Goal: Task Accomplishment & Management: Complete application form

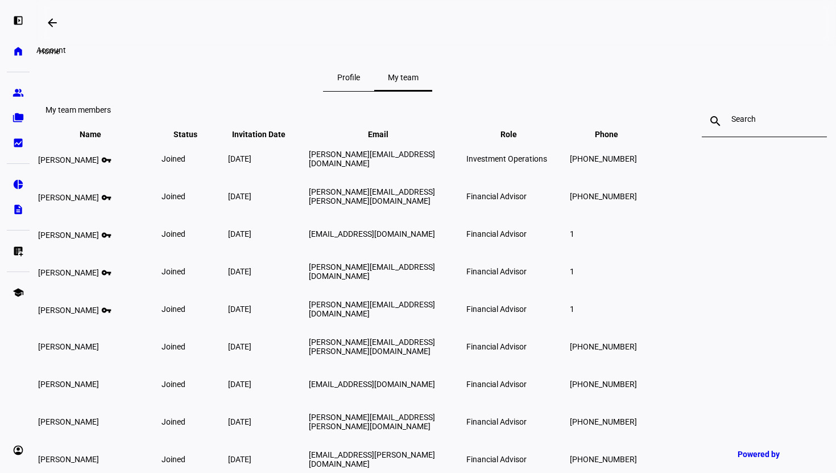
click at [18, 48] on eth-mat-symbol "home" at bounding box center [18, 51] width 11 height 11
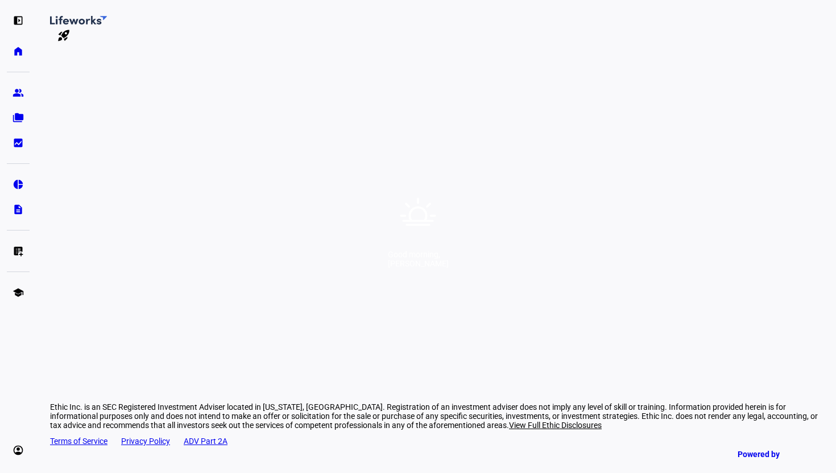
click at [377, 229] on div "Good morning, [PERSON_NAME]" at bounding box center [418, 236] width 836 height 473
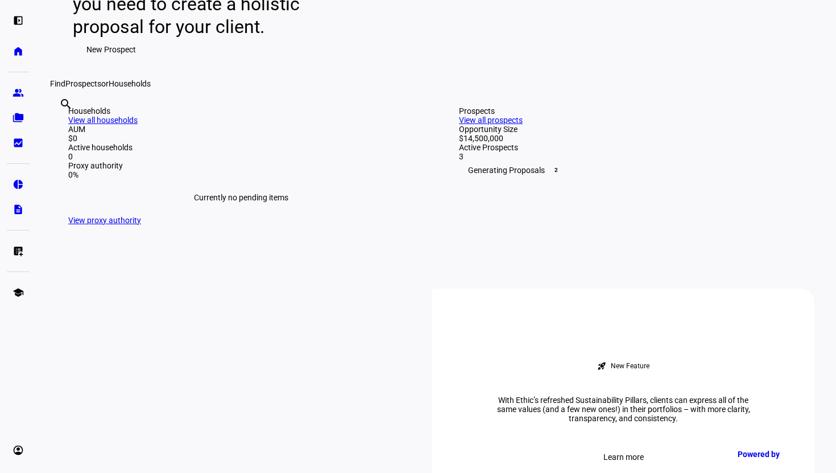
scroll to position [434, 0]
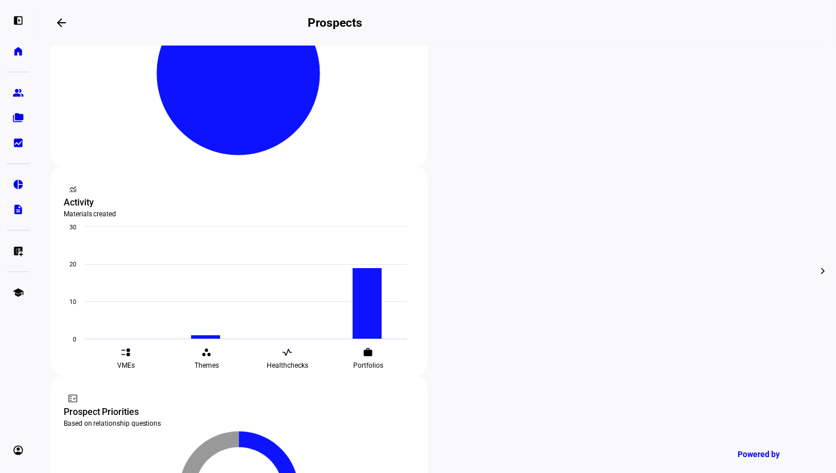
scroll to position [220, 0]
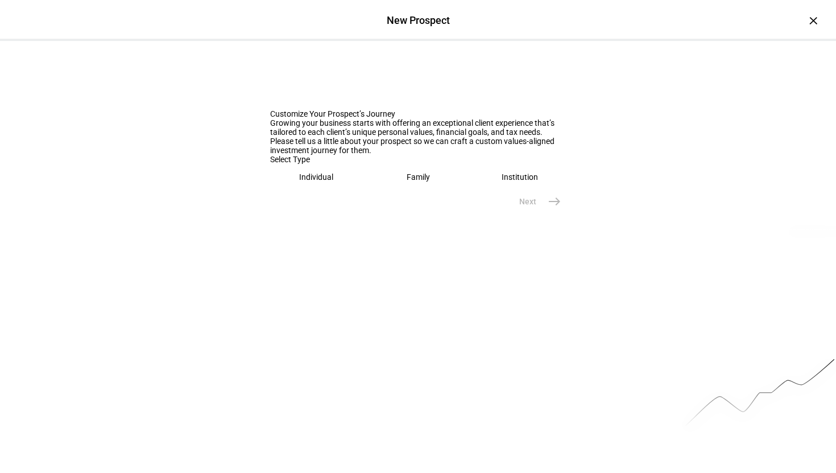
click at [331, 182] on div "Individual" at bounding box center [316, 176] width 34 height 9
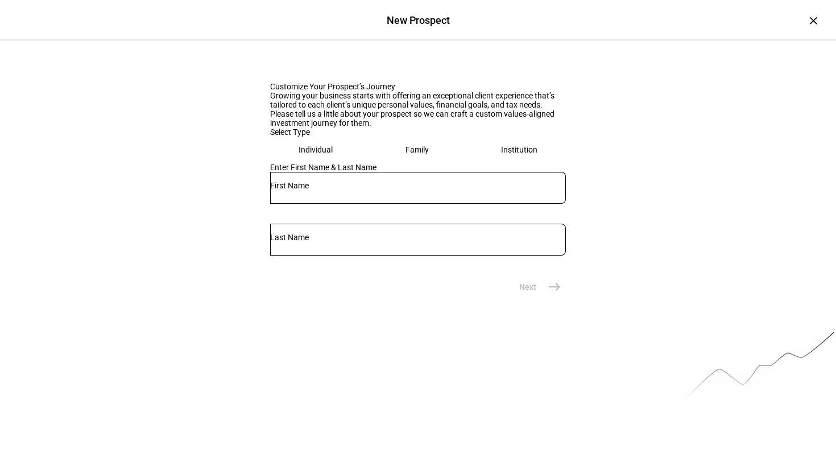
scroll to position [63, 0]
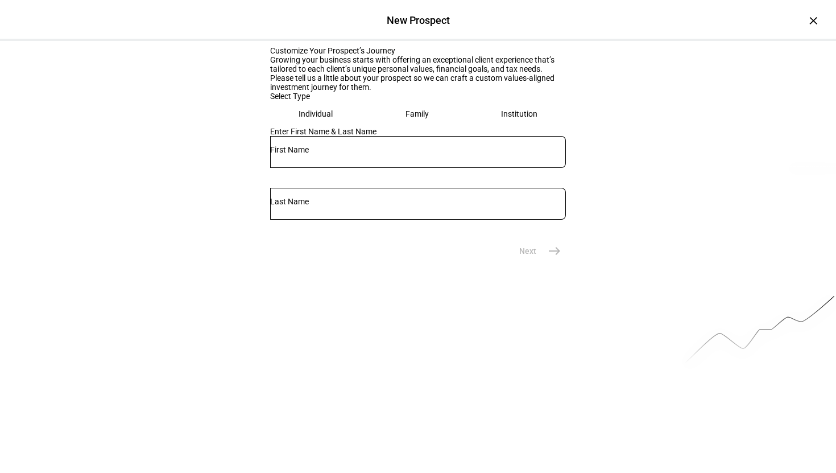
click at [427, 127] on eth-mega-radio-button "Family" at bounding box center [417, 114] width 93 height 26
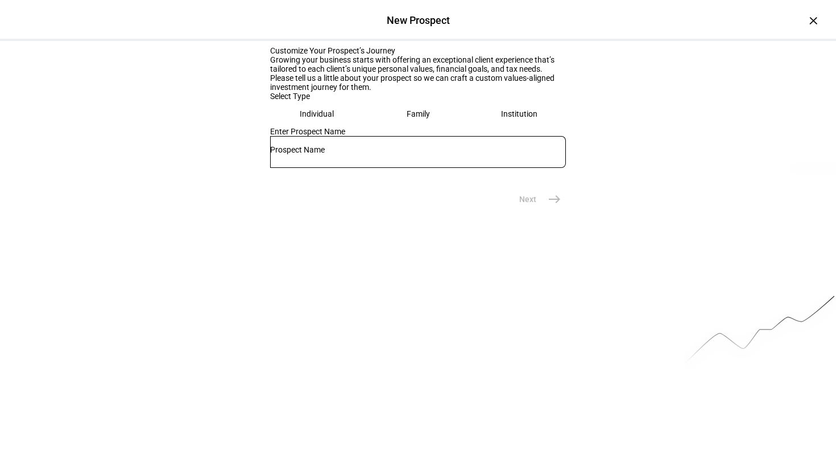
click at [339, 168] on div at bounding box center [418, 152] width 296 height 32
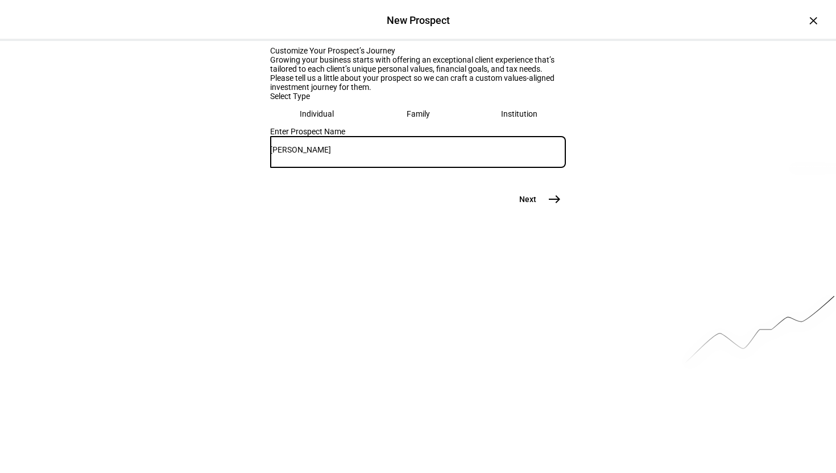
type input "[PERSON_NAME]"
click at [550, 206] on mat-icon "east" at bounding box center [555, 199] width 14 height 14
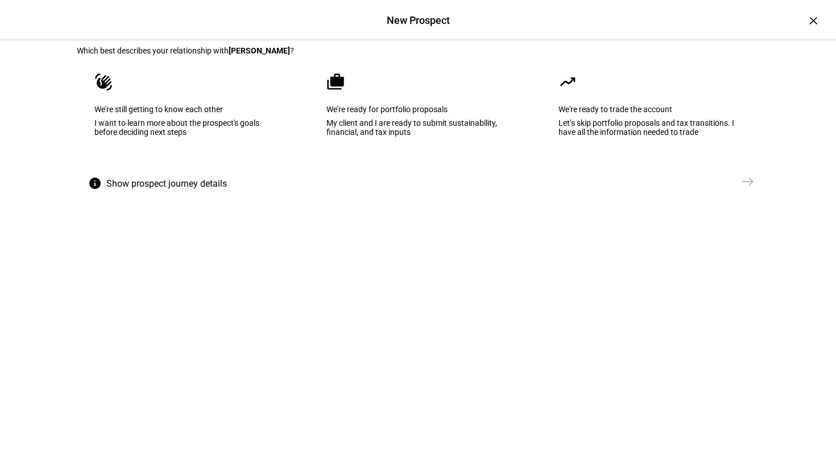
click at [426, 137] on div "My client and I are ready to submit sustainability, financial, and tax inputs" at bounding box center [418, 127] width 183 height 18
click at [750, 193] on span "east" at bounding box center [748, 181] width 23 height 23
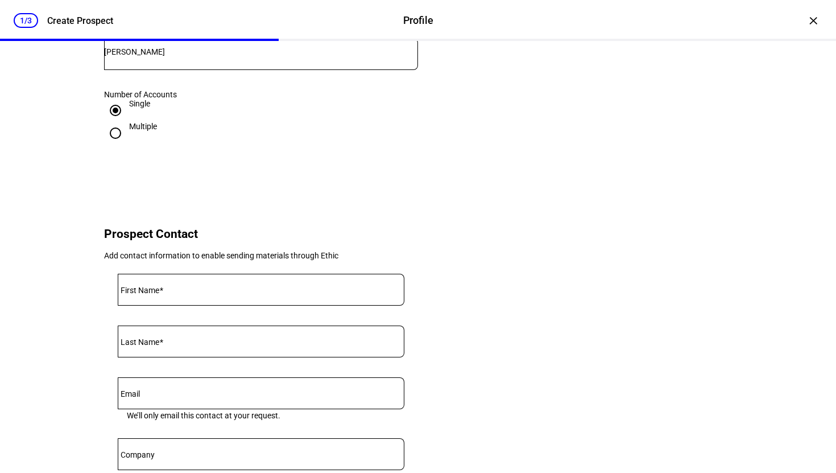
scroll to position [323, 0]
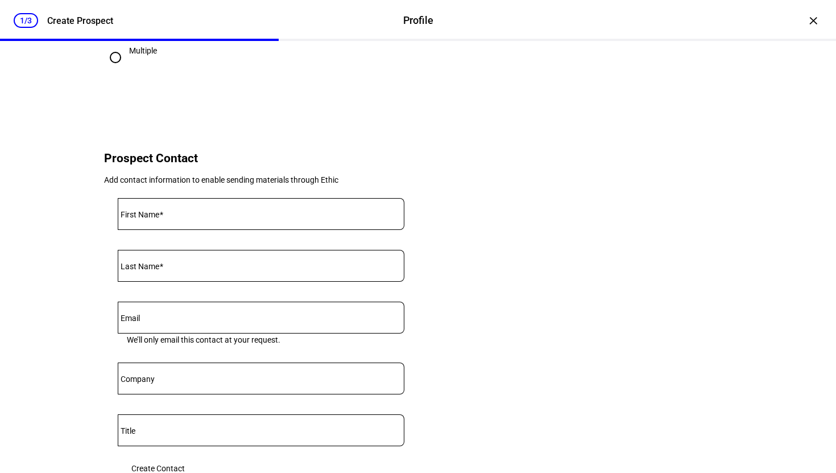
type input "2,000,000"
click at [216, 216] on input "First Name" at bounding box center [261, 211] width 287 height 9
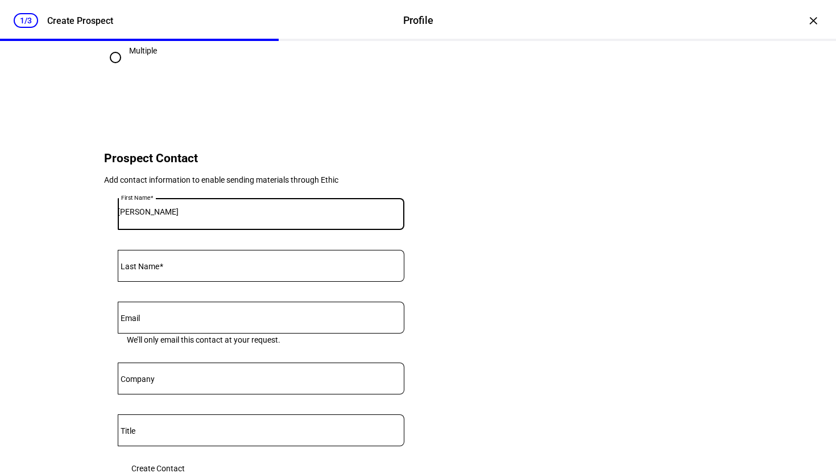
type input "[PERSON_NAME]"
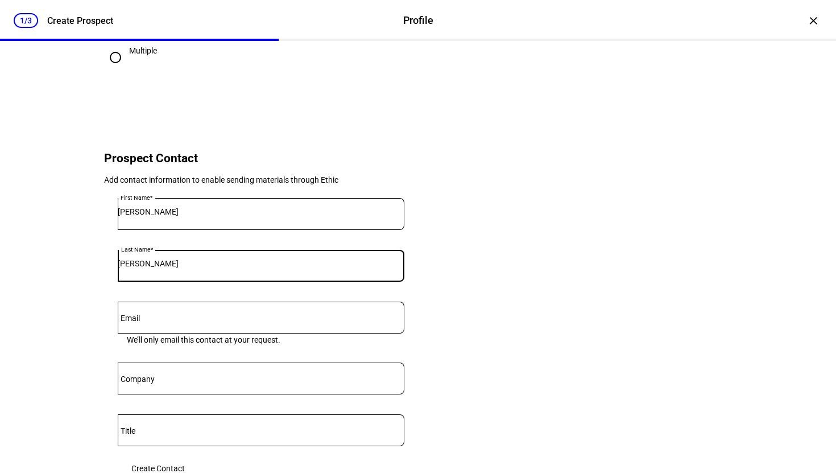
type input "[PERSON_NAME]"
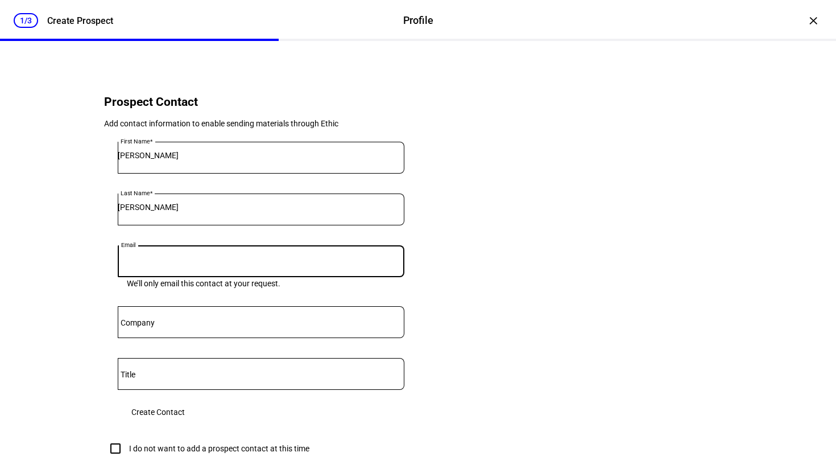
scroll to position [385, 0]
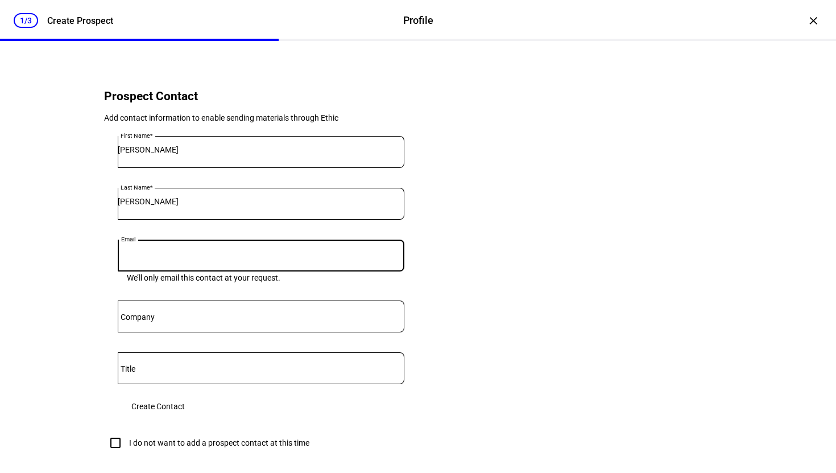
paste input "[PERSON_NAME][EMAIL_ADDRESS][PERSON_NAME][DOMAIN_NAME]"
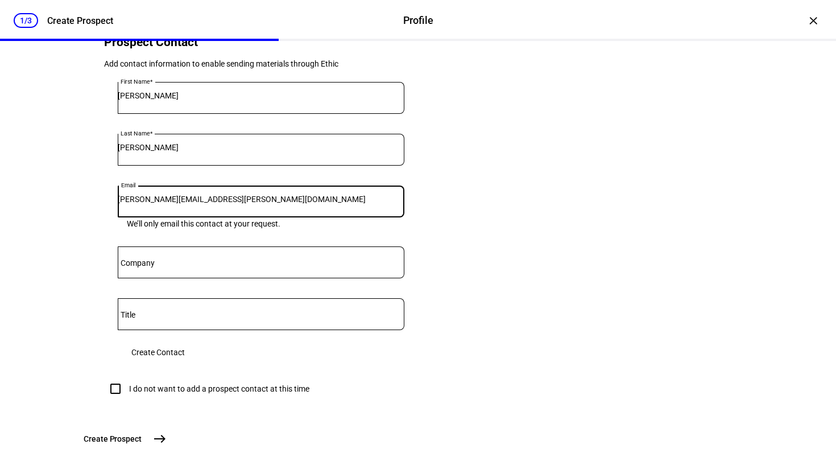
scroll to position [486, 0]
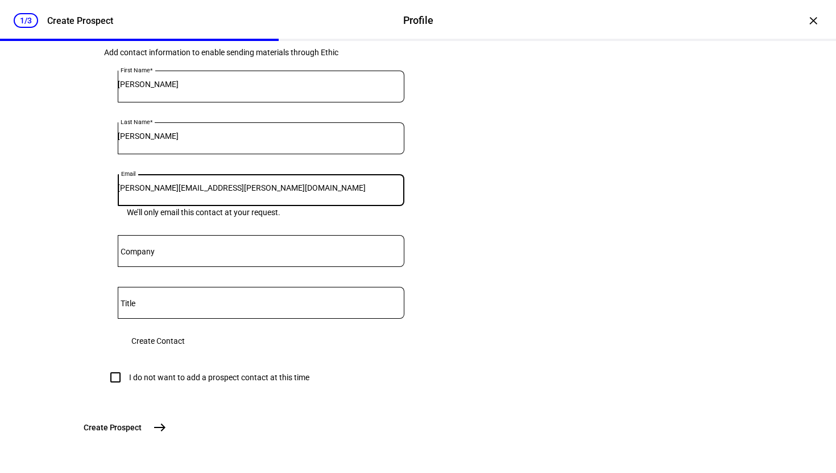
type input "[PERSON_NAME][EMAIL_ADDRESS][PERSON_NAME][DOMAIN_NAME]"
click at [154, 247] on mat-label "Company" at bounding box center [138, 251] width 34 height 9
click at [154, 244] on input "Company" at bounding box center [261, 248] width 287 height 9
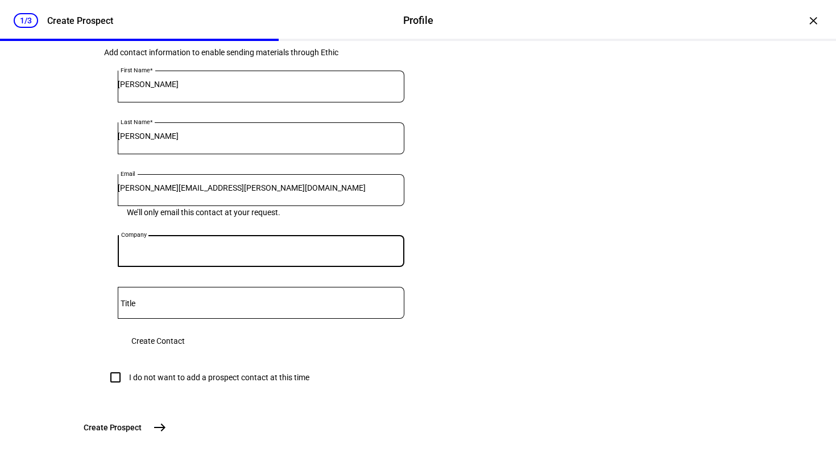
scroll to position [519, 0]
click at [185, 329] on span "Create Contact" at bounding box center [157, 340] width 53 height 23
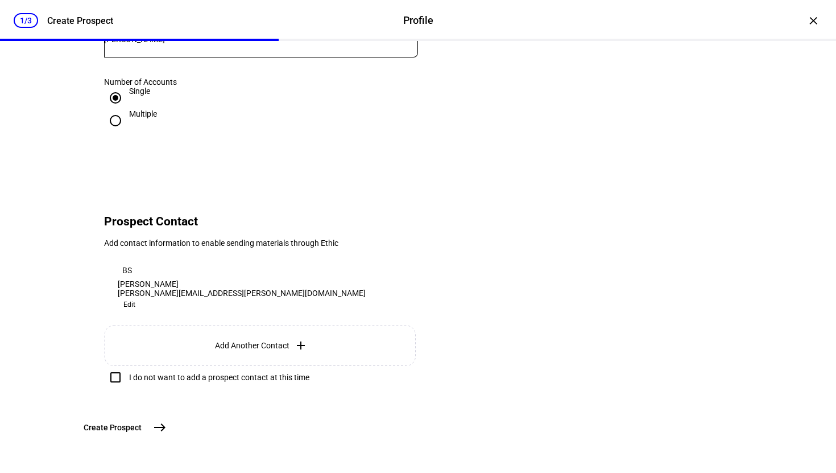
scroll to position [334, 0]
click at [167, 427] on mat-icon "east" at bounding box center [160, 427] width 14 height 14
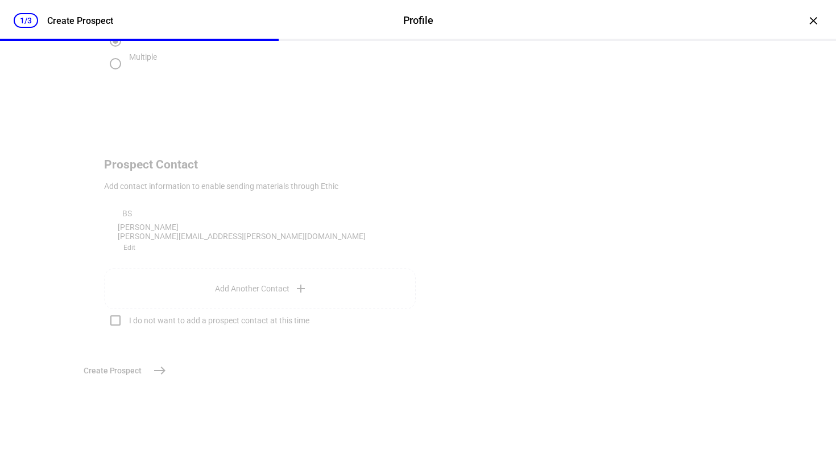
scroll to position [0, 0]
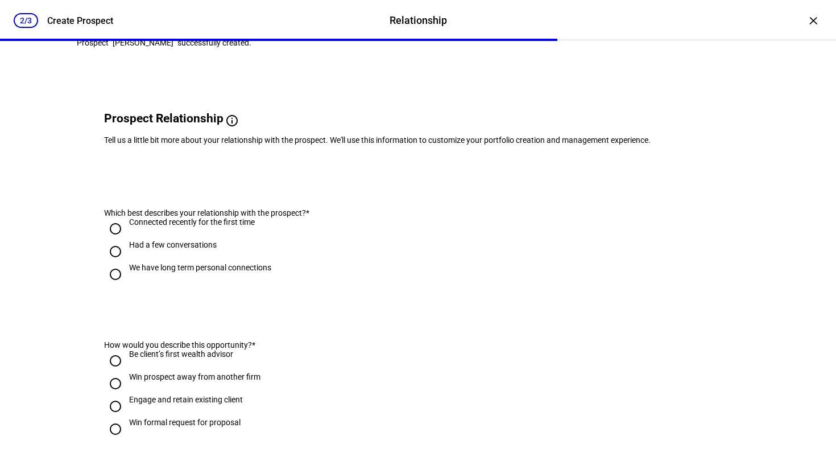
scroll to position [64, 0]
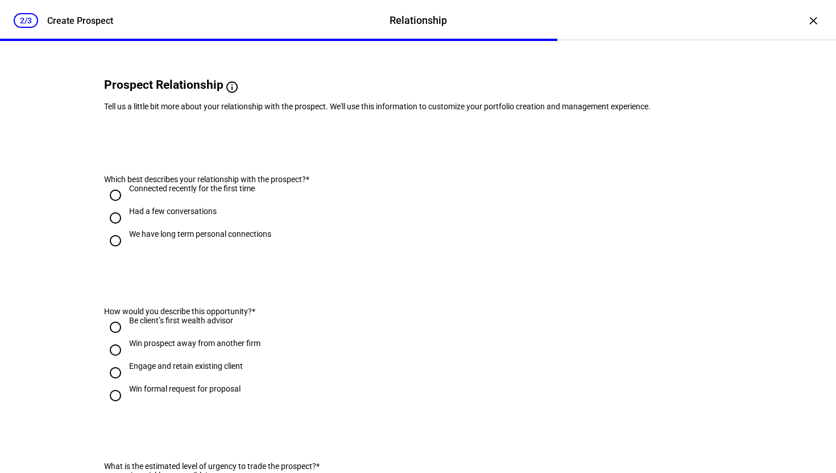
click at [119, 252] on input "We have long term personal connections" at bounding box center [115, 240] width 23 height 23
radio input "true"
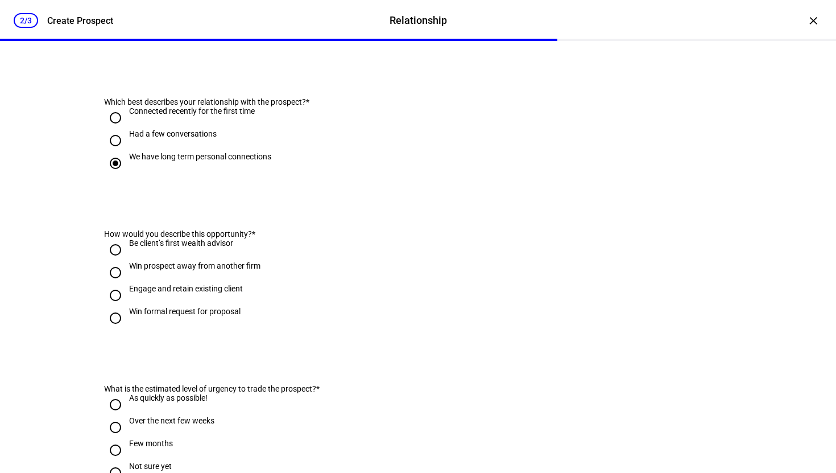
scroll to position [168, 0]
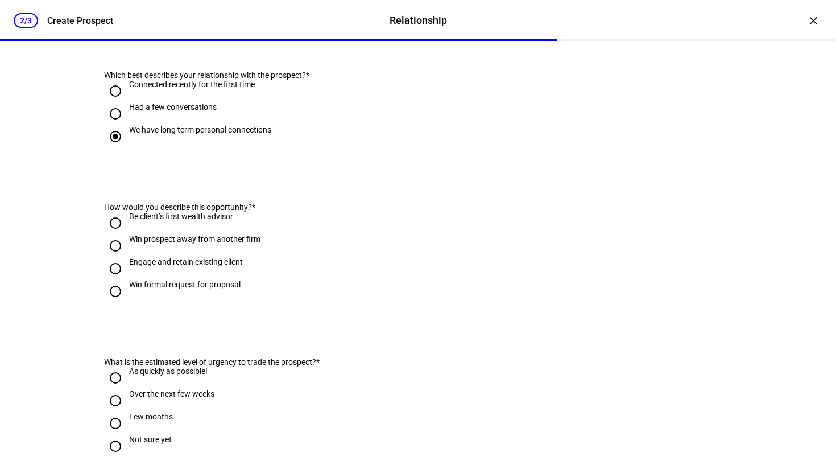
click at [118, 280] on input "Engage and retain existing client" at bounding box center [115, 268] width 23 height 23
radio input "true"
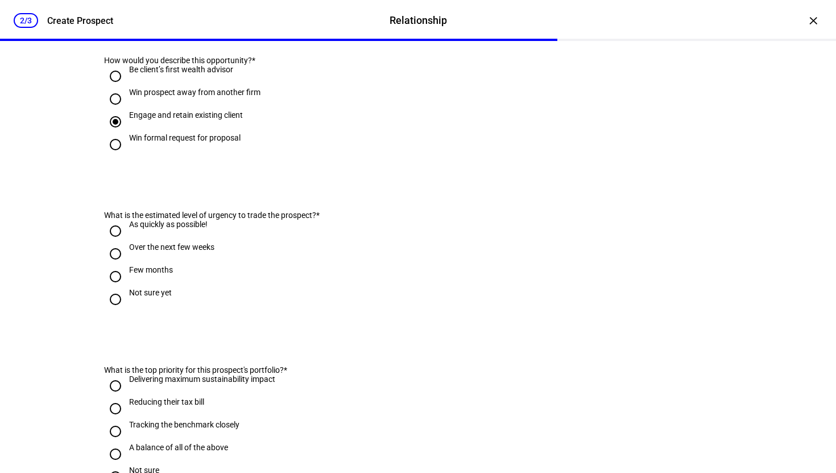
click at [117, 265] on input "Over the next few weeks" at bounding box center [115, 253] width 23 height 23
radio input "true"
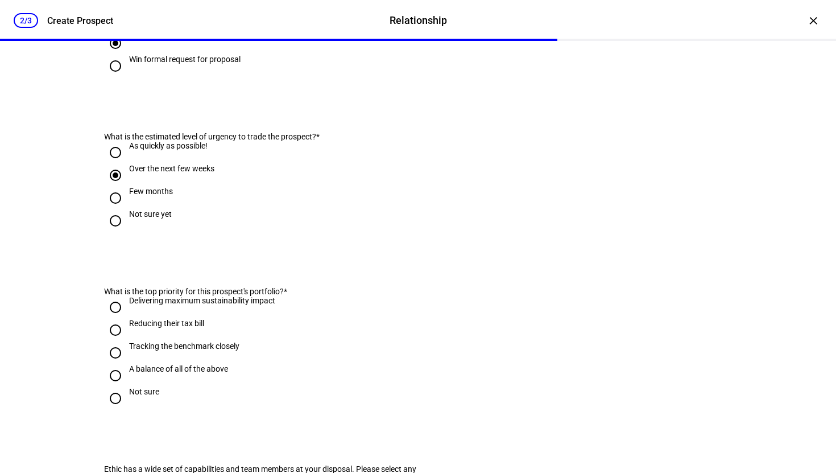
scroll to position [423, 0]
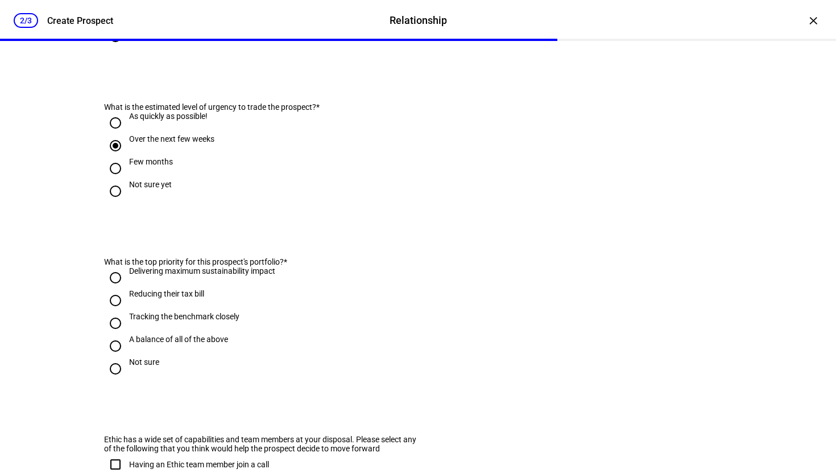
click at [121, 134] on input "As quickly as possible!" at bounding box center [115, 123] width 23 height 23
radio input "true"
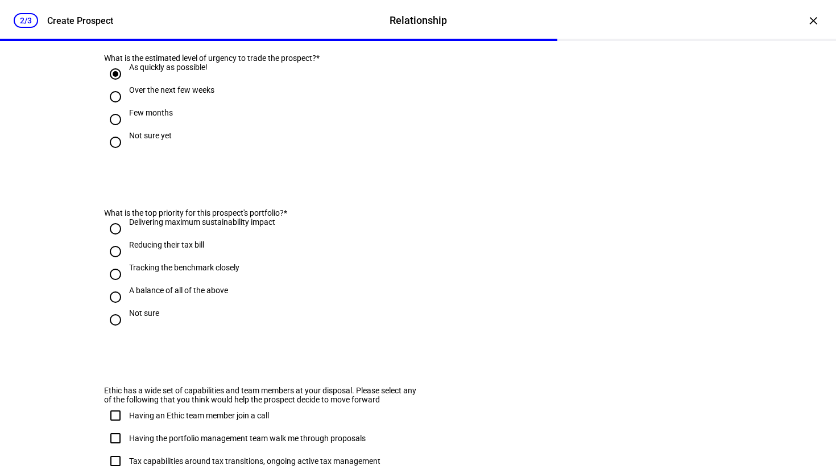
scroll to position [474, 0]
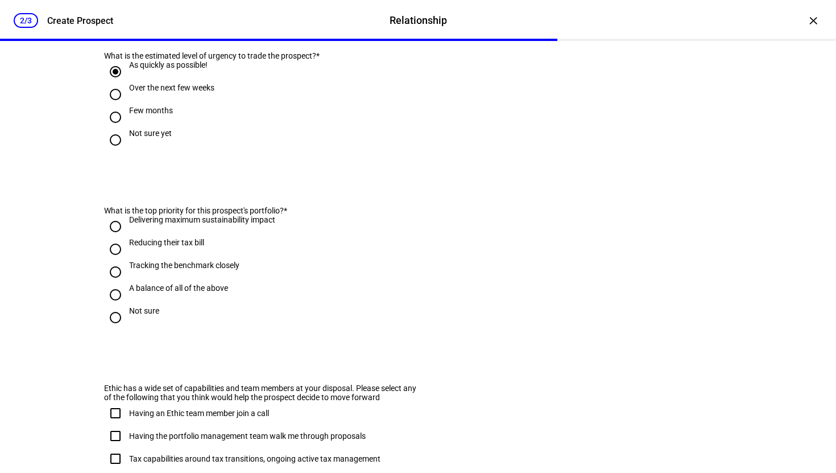
click at [114, 261] on input "Reducing their tax bill" at bounding box center [115, 249] width 23 height 23
radio input "true"
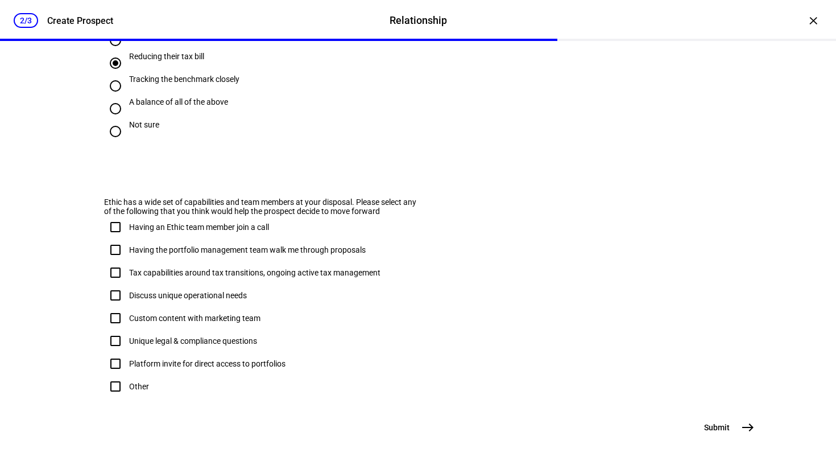
scroll to position [719, 0]
click at [116, 238] on input "Having the portfolio management team walk me through proposals" at bounding box center [115, 249] width 23 height 23
checkbox input "true"
click at [122, 261] on input "Tax capabilities around tax transitions, ongoing active tax management" at bounding box center [115, 272] width 23 height 23
checkbox input "true"
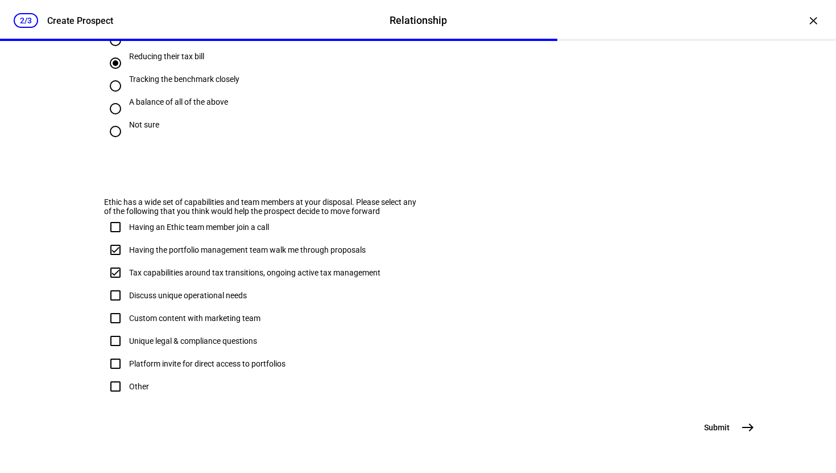
scroll to position [720, 0]
click at [747, 427] on mat-icon "east" at bounding box center [748, 427] width 14 height 14
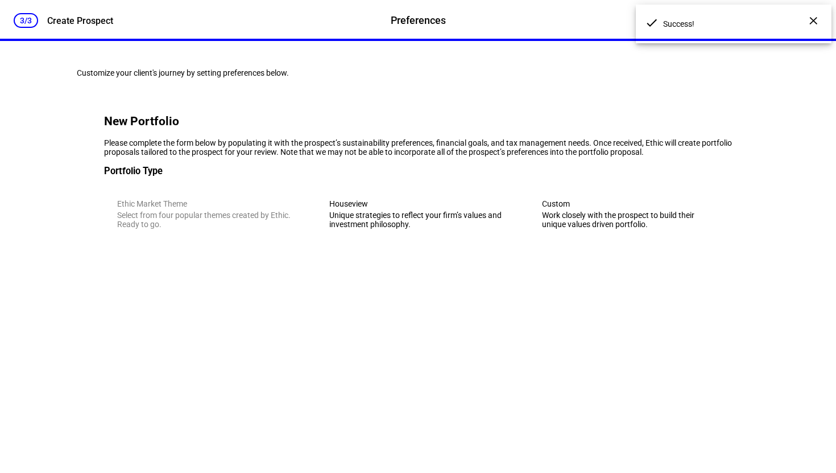
scroll to position [0, 0]
click at [376, 229] on div "Unique strategies to reflect your firm’s values and investment philosophy." at bounding box center [417, 220] width 177 height 18
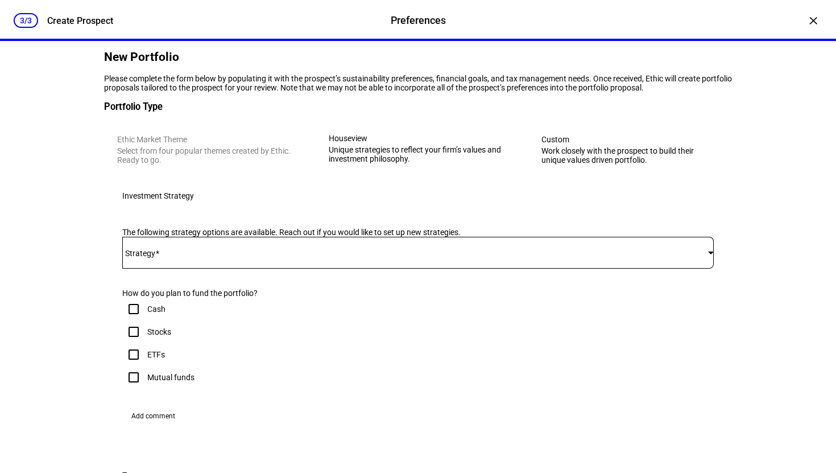
scroll to position [149, 0]
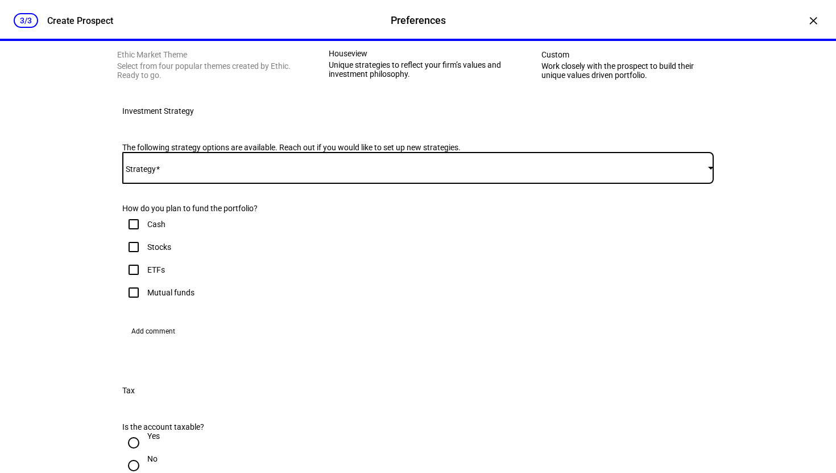
click at [199, 172] on span at bounding box center [415, 167] width 586 height 9
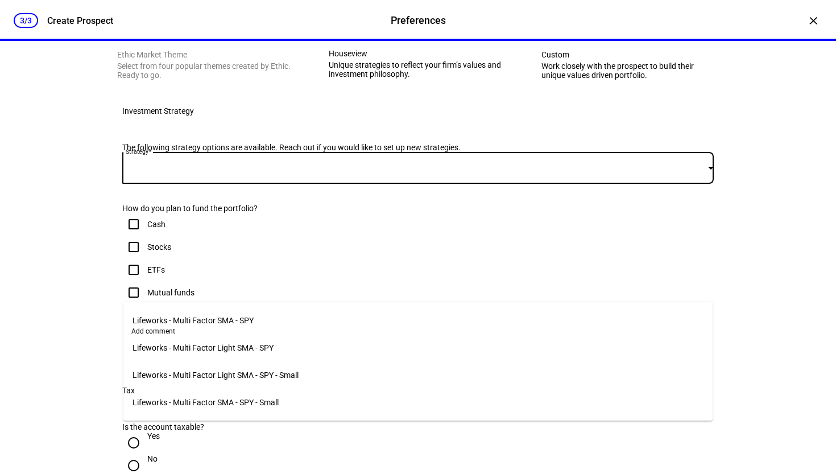
click at [204, 318] on span "Lifeworks - Multi Factor SMA - SPY" at bounding box center [193, 320] width 121 height 9
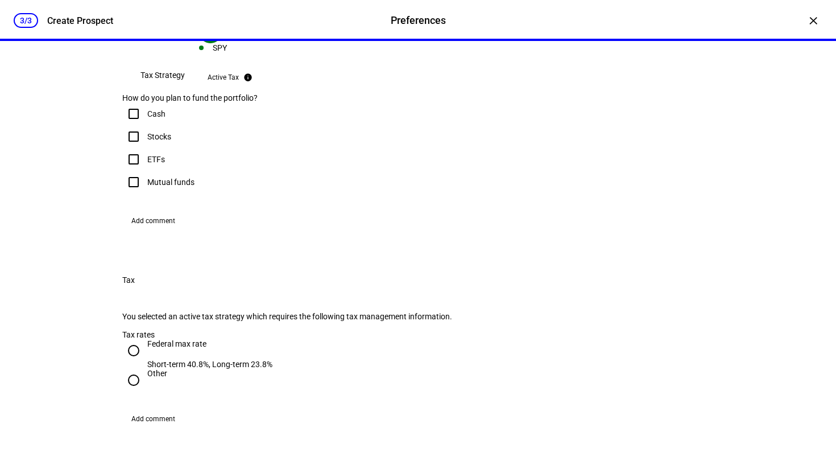
scroll to position [414, 0]
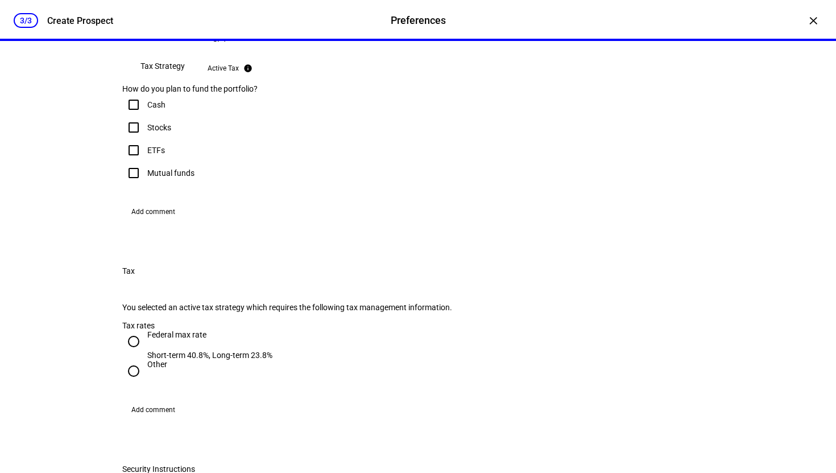
click at [152, 132] on div "Stocks" at bounding box center [159, 127] width 24 height 9
click at [145, 139] on input "Stocks" at bounding box center [133, 127] width 23 height 23
checkbox input "true"
click at [152, 155] on div "ETFs" at bounding box center [156, 150] width 18 height 9
click at [145, 162] on input "ETFs" at bounding box center [133, 150] width 23 height 23
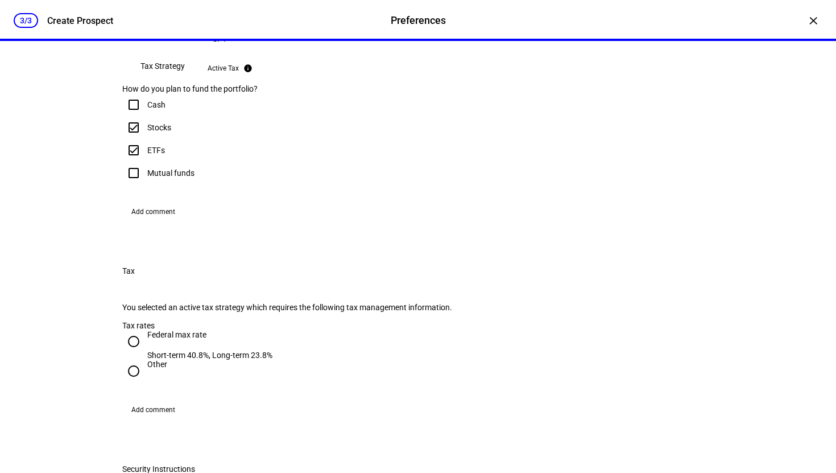
checkbox input "true"
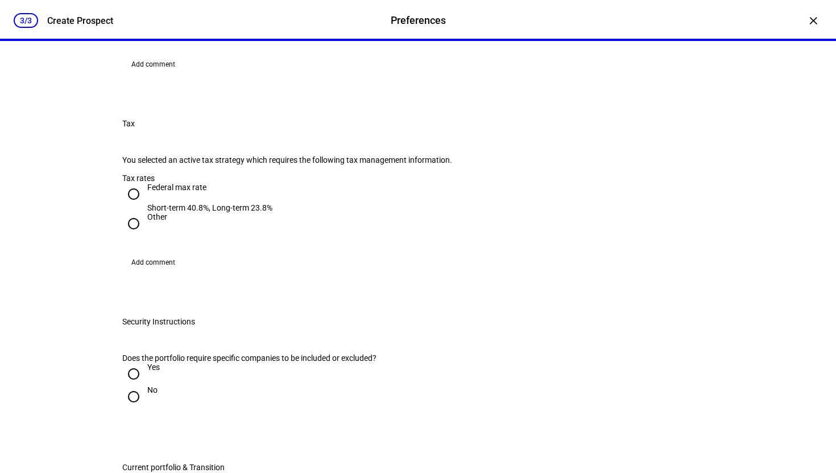
scroll to position [732, 0]
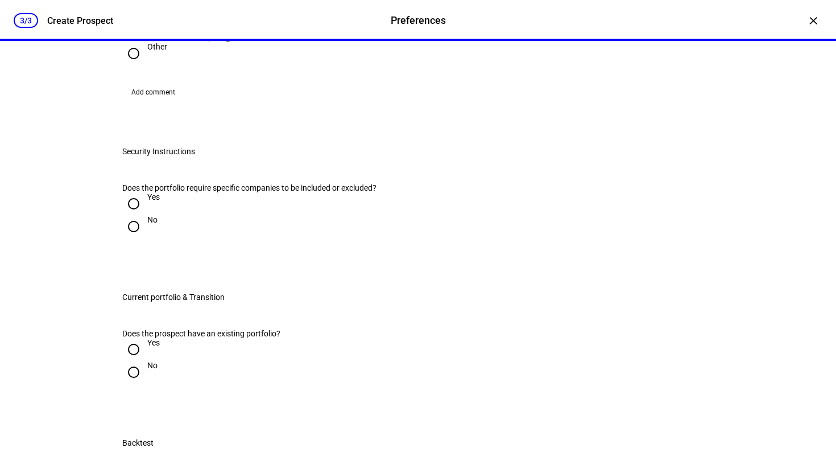
click at [155, 22] on div "Federal max rate" at bounding box center [209, 17] width 125 height 9
click at [145, 35] on input "Federal max rate Short-term 40.8%, Long-term 23.8%" at bounding box center [133, 24] width 23 height 23
radio input "true"
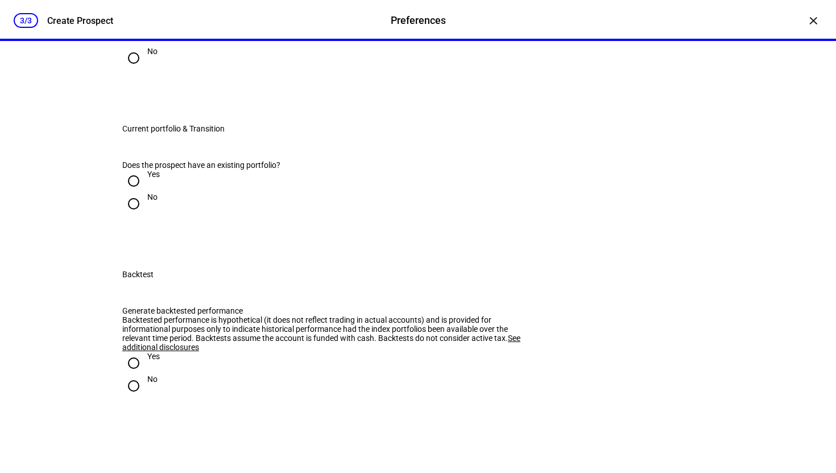
scroll to position [902, 0]
click at [138, 45] on input "Yes" at bounding box center [133, 33] width 23 height 23
radio input "true"
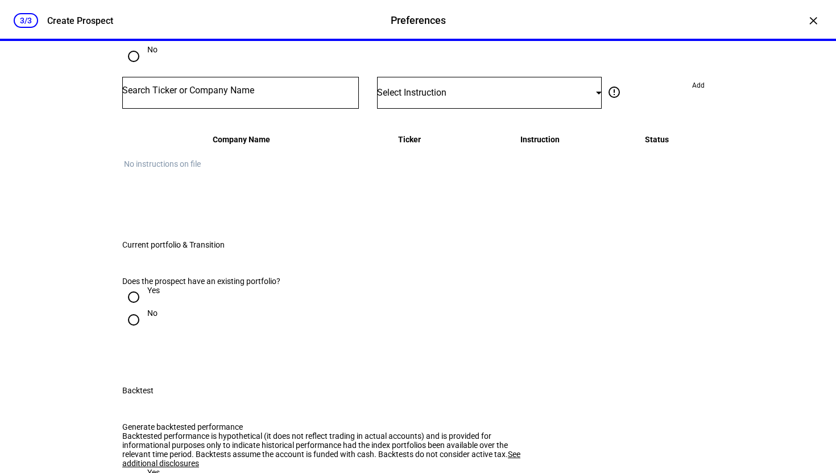
click at [246, 95] on input "Number" at bounding box center [240, 90] width 237 height 9
click at [415, 98] on span "Select Instruction" at bounding box center [411, 92] width 69 height 11
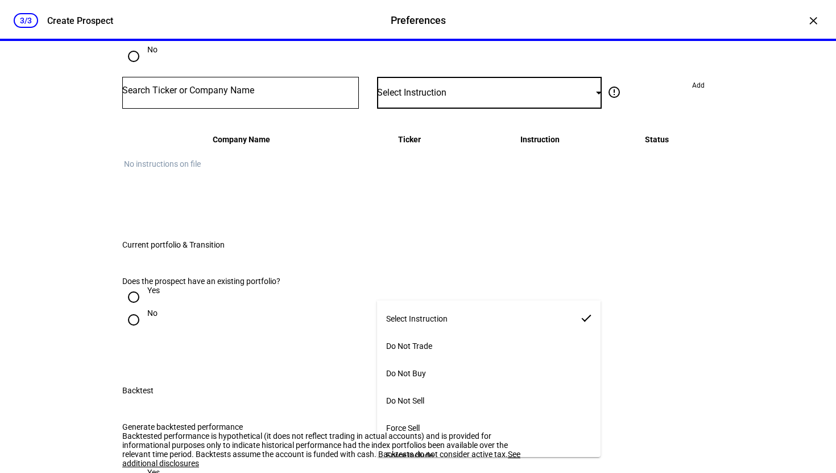
click at [365, 249] on div at bounding box center [418, 236] width 836 height 473
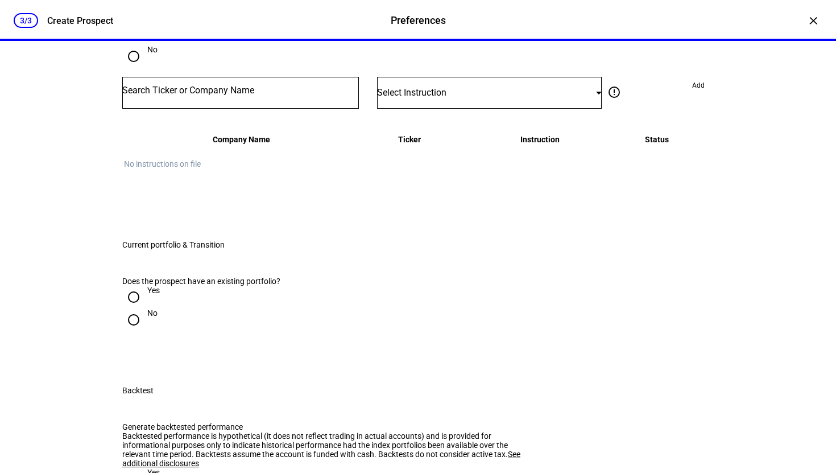
click at [212, 95] on input "Number" at bounding box center [240, 90] width 237 height 9
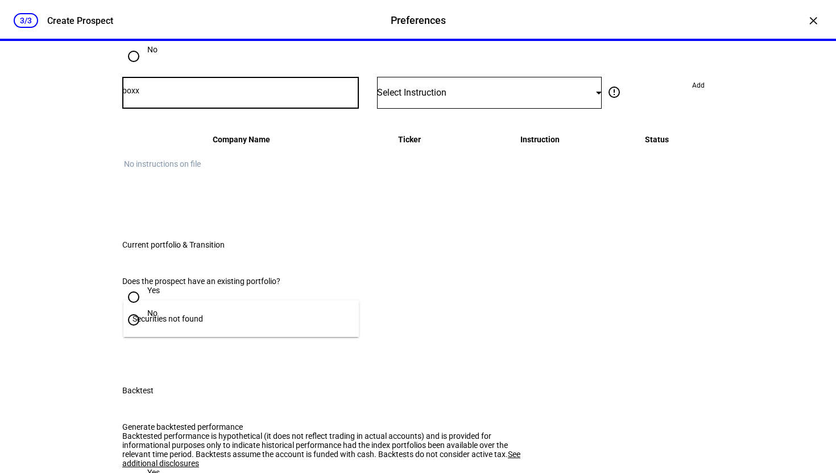
click at [244, 109] on div "boxx" at bounding box center [240, 93] width 237 height 32
click at [172, 95] on input "boxx" at bounding box center [240, 90] width 237 height 9
type input "V"
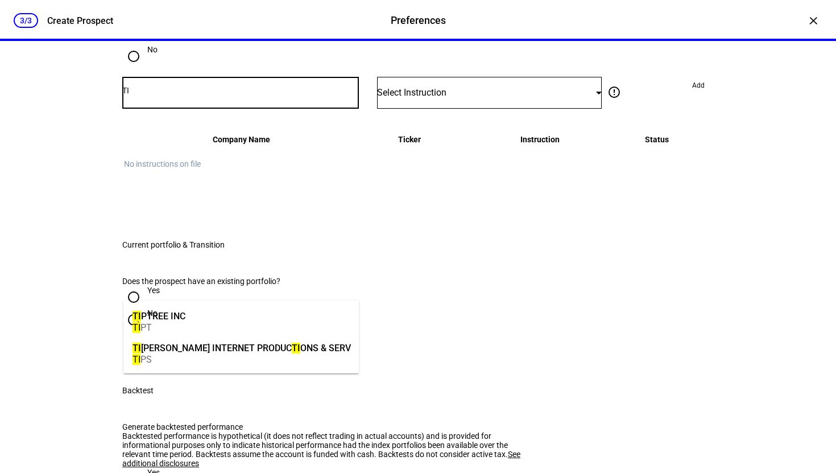
type input "T"
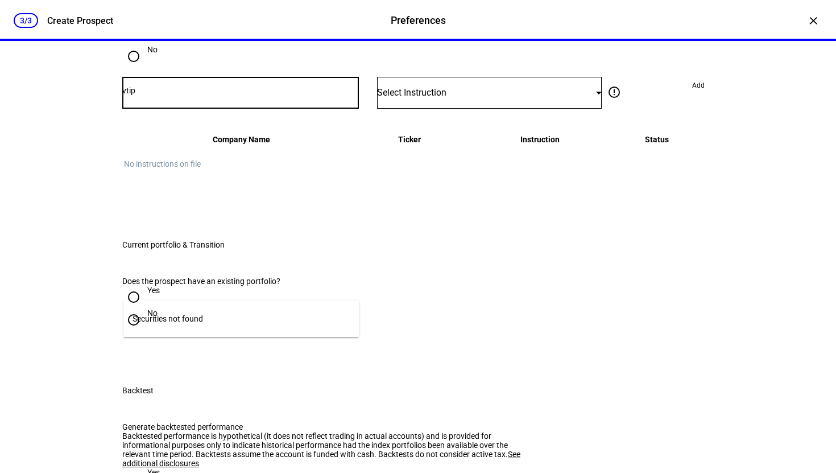
type input "vtip"
click at [203, 322] on div "Securities not found" at bounding box center [168, 318] width 71 height 9
click at [202, 95] on input "Number" at bounding box center [240, 90] width 237 height 9
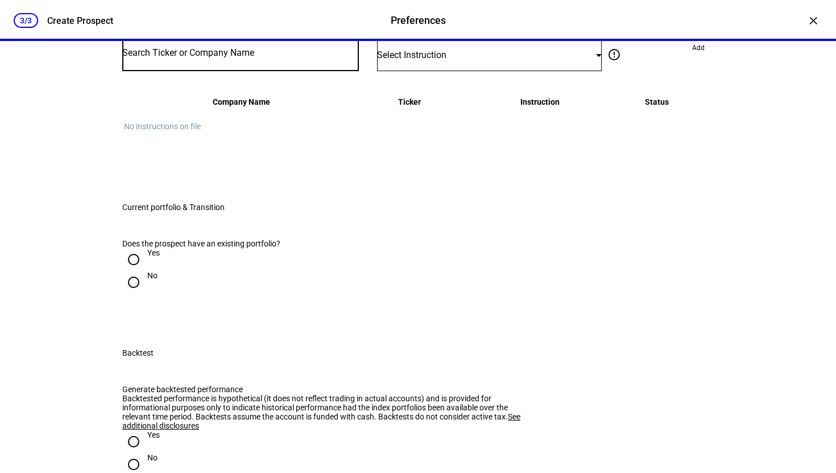
scroll to position [973, 0]
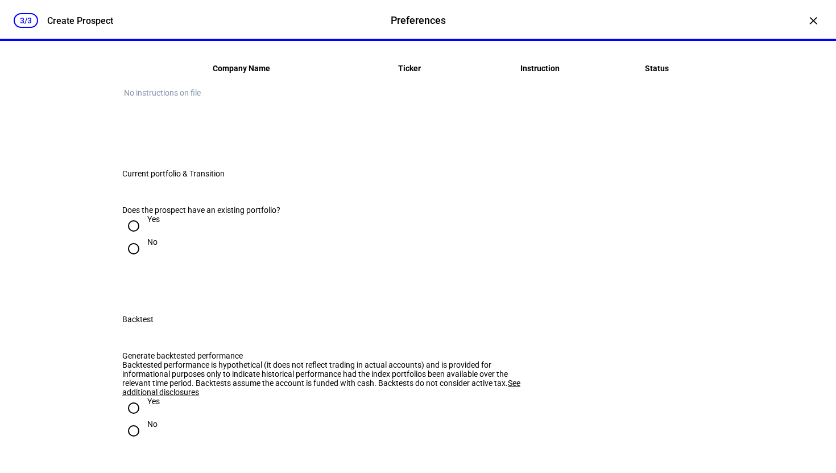
radio input "false"
radio input "true"
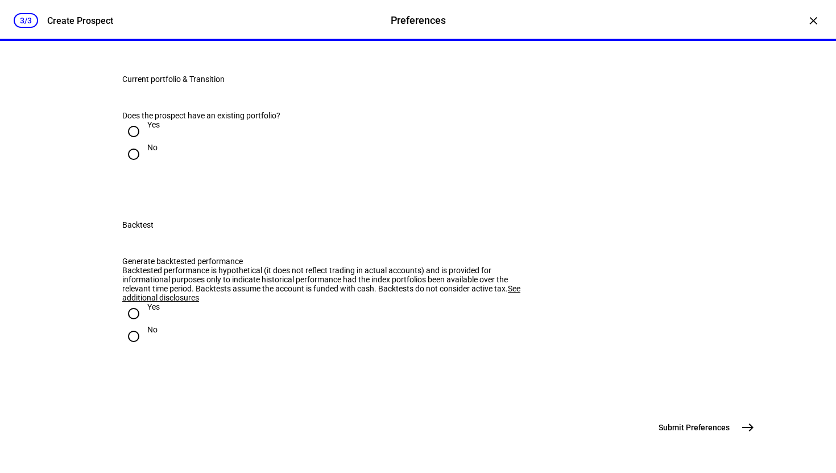
scroll to position [1061, 0]
click at [135, 143] on input "Yes" at bounding box center [133, 131] width 23 height 23
radio input "true"
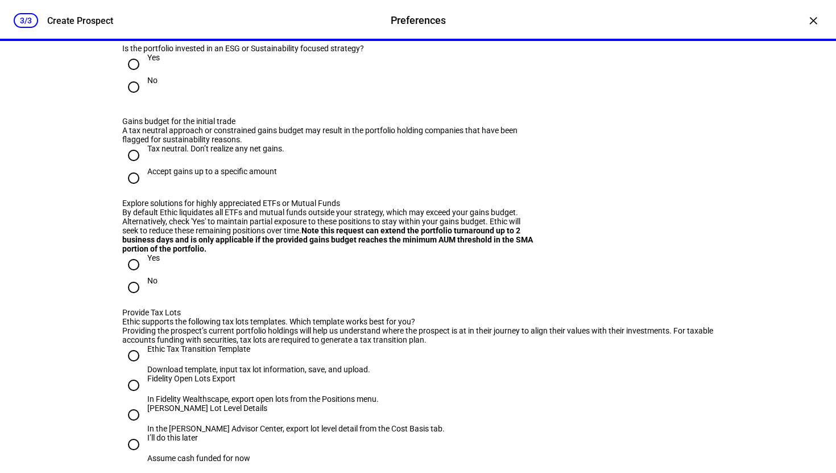
scroll to position [1111, 0]
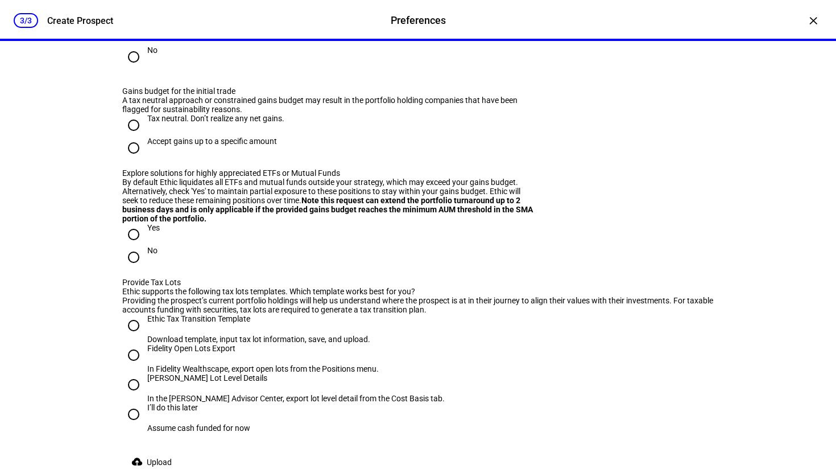
click at [137, 68] on input "No" at bounding box center [133, 57] width 23 height 23
radio input "true"
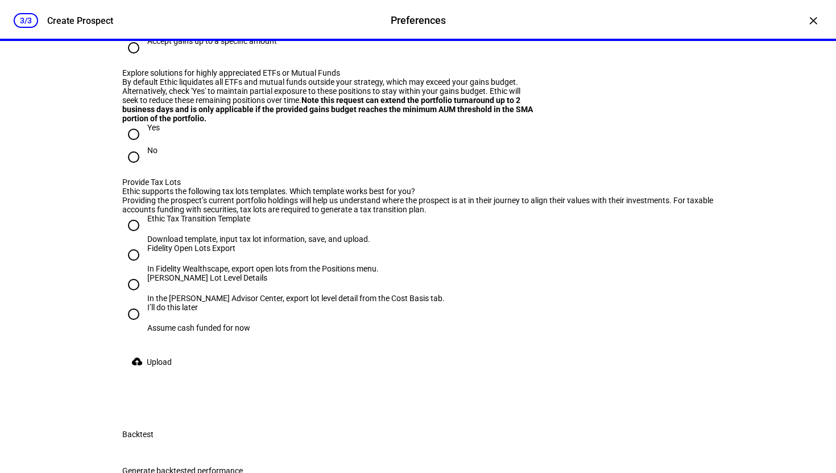
click at [136, 36] on input "Tax neutral. Don’t realize any net gains." at bounding box center [133, 25] width 23 height 23
radio input "true"
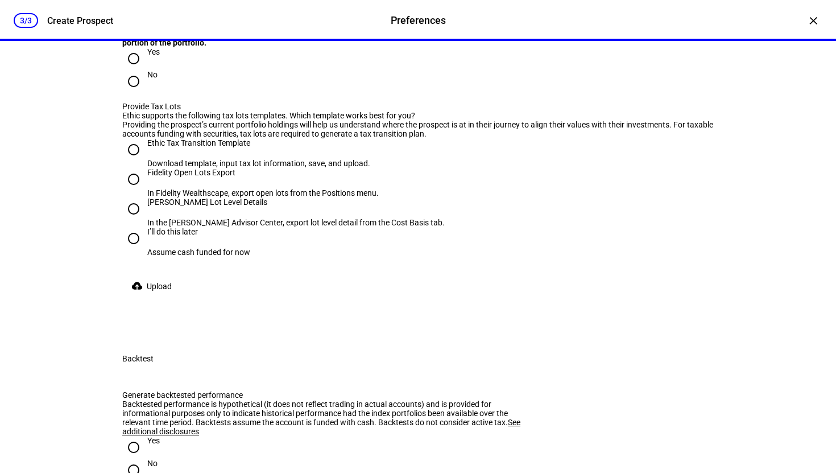
scroll to position [1315, 0]
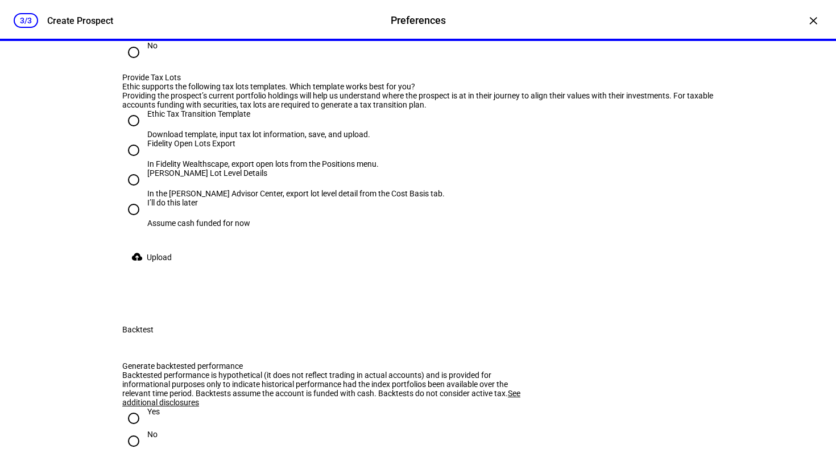
click at [147, 27] on div "Yes" at bounding box center [153, 22] width 13 height 9
click at [145, 41] on input "Yes" at bounding box center [133, 29] width 23 height 23
radio input "true"
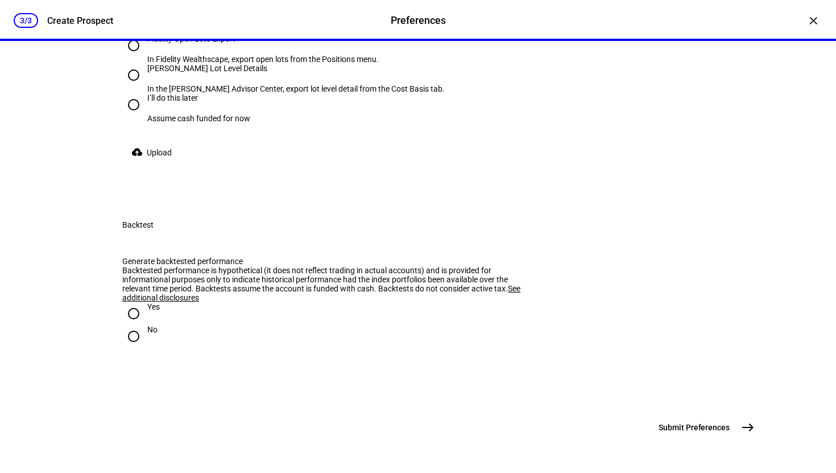
scroll to position [1488, 0]
click at [157, 73] on div "[PERSON_NAME] Lot Level Details" at bounding box center [296, 68] width 298 height 9
click at [145, 86] on input "[PERSON_NAME] Lot Level Details In the [PERSON_NAME] Advisor Center, export lot…" at bounding box center [133, 75] width 23 height 23
radio input "true"
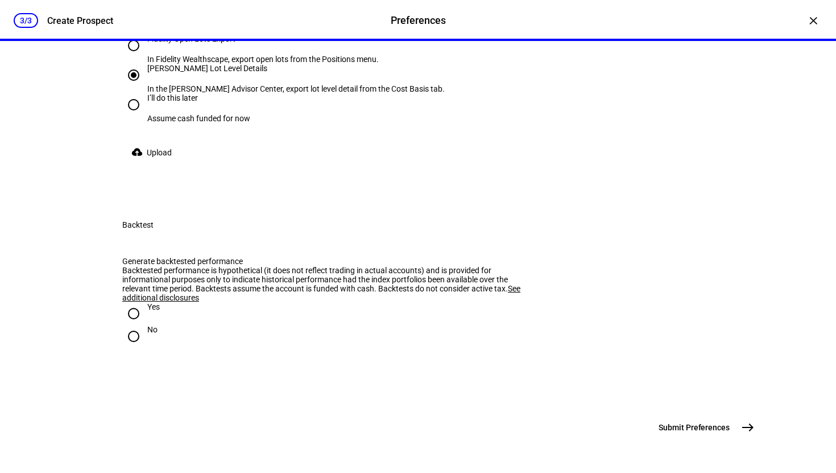
click at [559, 18] on eth-stepper-header "3/3 Create Prospect Preferences Preferences Create Prospect" at bounding box center [418, 20] width 836 height 41
click at [165, 164] on span "Upload" at bounding box center [159, 152] width 25 height 23
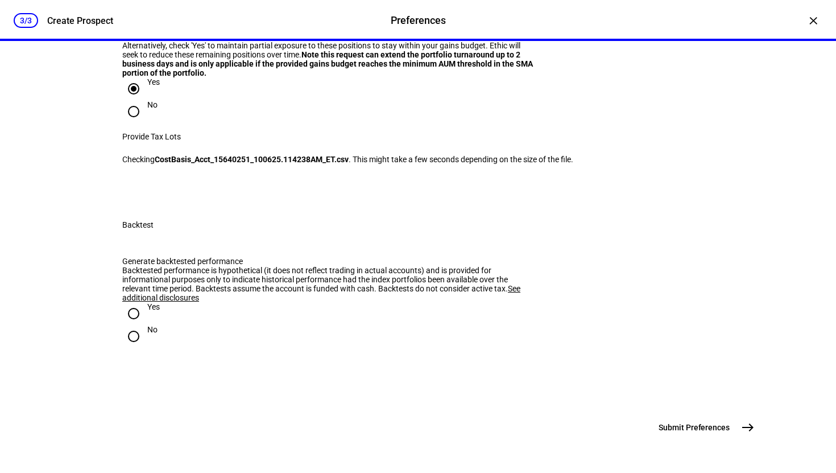
scroll to position [1456, 0]
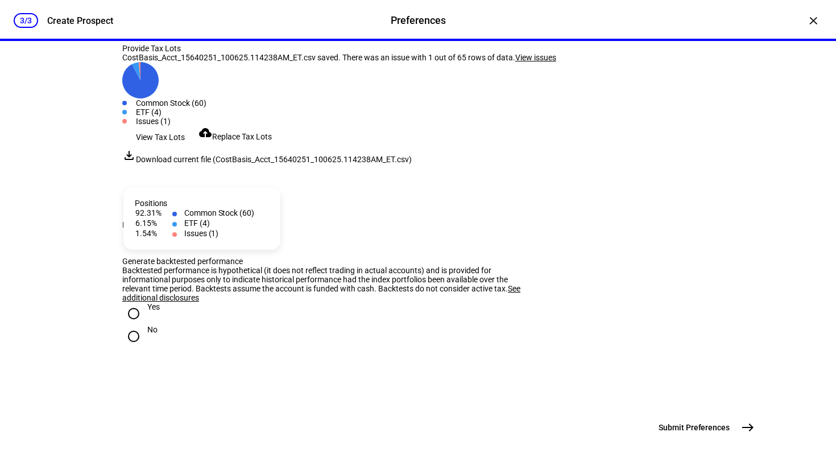
click at [284, 126] on div "Issues (1)" at bounding box center [425, 121] width 578 height 9
click at [137, 348] on input "No" at bounding box center [133, 336] width 23 height 23
radio input "true"
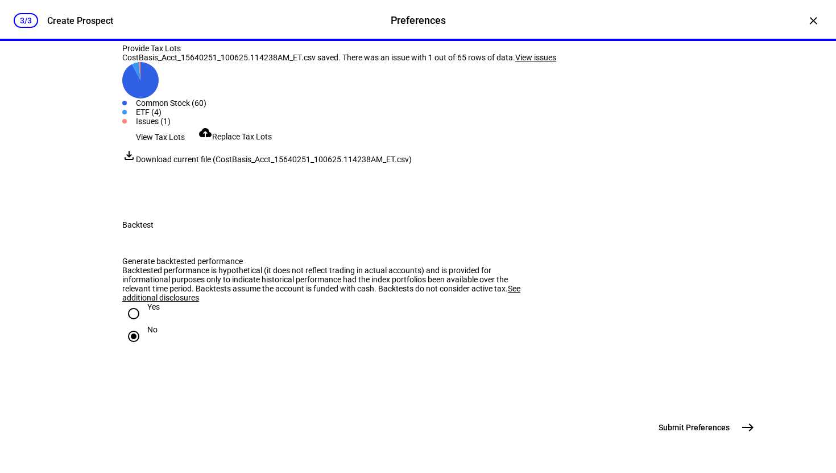
click at [741, 427] on mat-icon "east" at bounding box center [748, 427] width 14 height 14
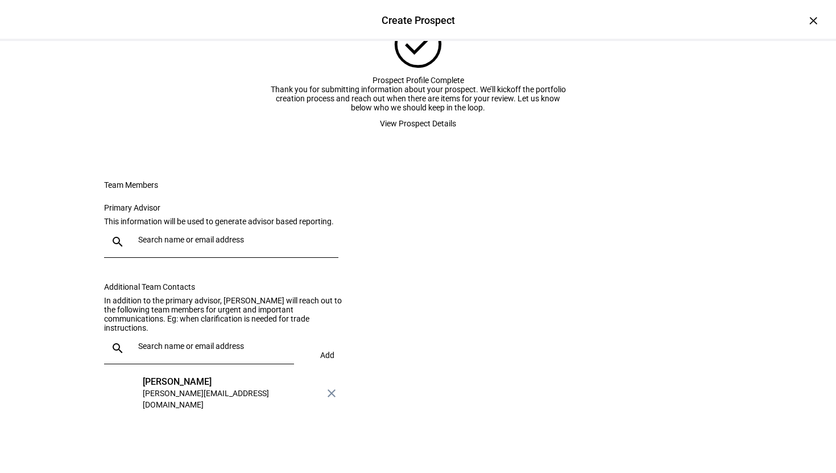
scroll to position [0, 0]
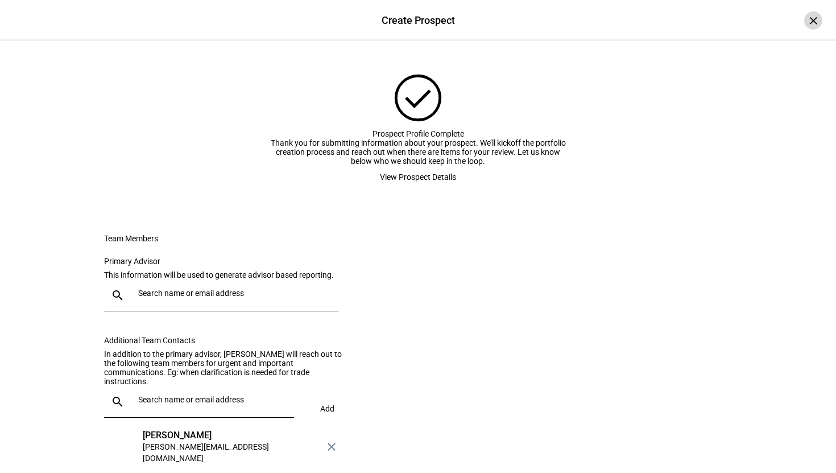
click at [814, 23] on div "×" at bounding box center [814, 20] width 18 height 18
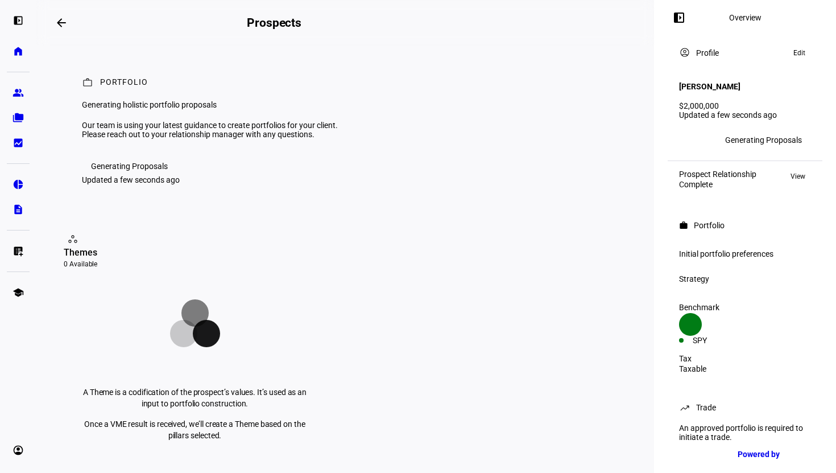
click at [11, 39] on div "left_panel_open home Home Advisors group Prospects folder_copy Households bid_l…" at bounding box center [18, 236] width 36 height 473
click at [13, 49] on eth-mat-symbol "home" at bounding box center [18, 51] width 11 height 11
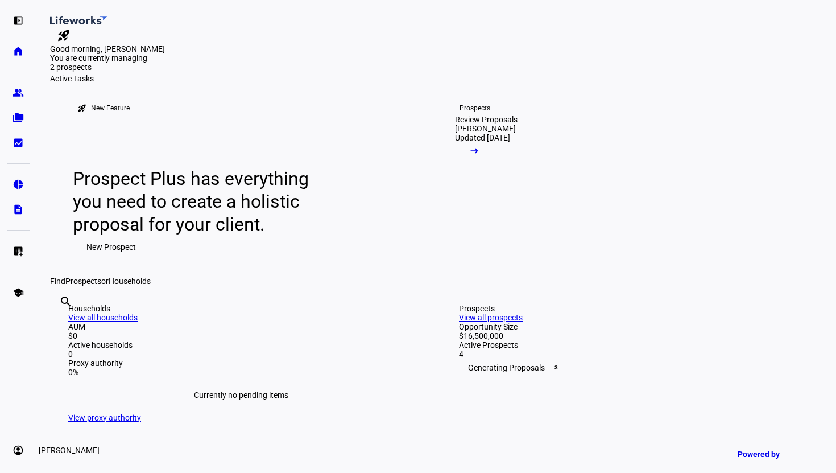
click at [15, 450] on eth-mat-symbol "account_circle" at bounding box center [18, 449] width 11 height 11
click at [53, 444] on span "Sign Out" at bounding box center [38, 442] width 30 height 11
